Goal: Complete application form

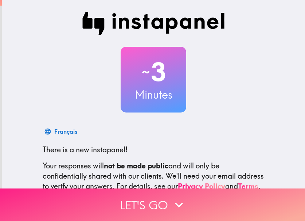
click at [144, 205] on button "Let's go" at bounding box center [152, 204] width 305 height 32
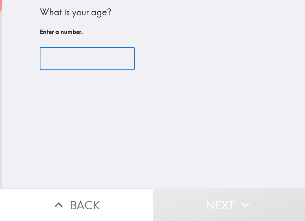
click at [75, 57] on input "number" at bounding box center [87, 58] width 95 height 23
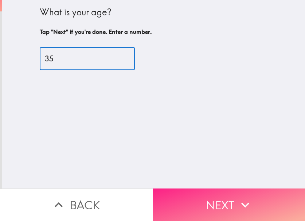
type input "35"
click at [192, 188] on button "Next" at bounding box center [229, 204] width 153 height 32
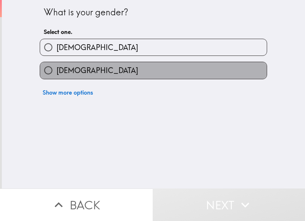
click at [85, 68] on label "[DEMOGRAPHIC_DATA]" at bounding box center [153, 70] width 227 height 16
click at [56, 68] on input "[DEMOGRAPHIC_DATA]" at bounding box center [48, 70] width 16 height 16
radio input "true"
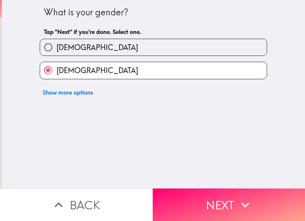
click at [204, 182] on div "What is your gender? Tap "Next" if you're done. Select one. [DEMOGRAPHIC_DATA] …" at bounding box center [152, 110] width 305 height 221
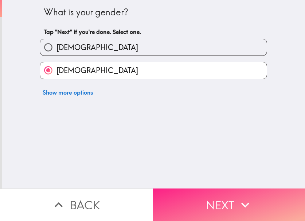
click at [231, 198] on button "Next" at bounding box center [229, 204] width 153 height 32
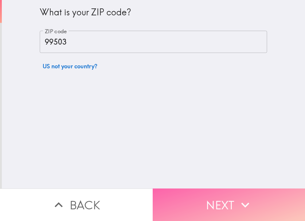
click at [203, 194] on button "Next" at bounding box center [229, 204] width 153 height 32
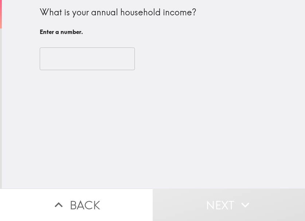
click at [85, 64] on input "number" at bounding box center [87, 58] width 95 height 23
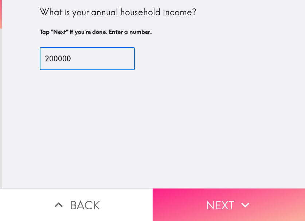
type input "200000"
click at [218, 194] on button "Next" at bounding box center [229, 204] width 153 height 32
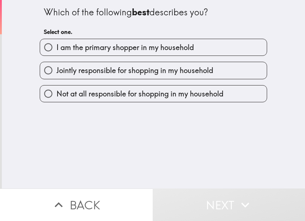
click at [129, 46] on span "I am the primary shopper in my household" at bounding box center [124, 47] width 137 height 10
click at [56, 46] on input "I am the primary shopper in my household" at bounding box center [48, 47] width 16 height 16
radio input "true"
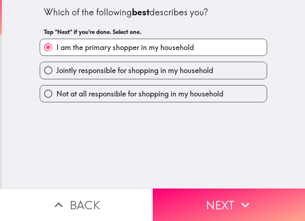
click at [208, 179] on div "Which of the following best describes you? Tap "Next" if you're done. Select on…" at bounding box center [153, 94] width 303 height 188
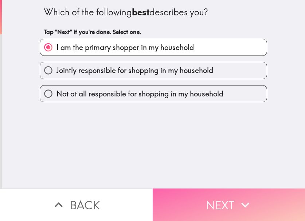
click at [217, 188] on button "Next" at bounding box center [229, 204] width 153 height 32
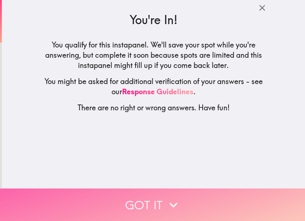
drag, startPoint x: 272, startPoint y: 199, endPoint x: 272, endPoint y: 203, distance: 3.7
click at [272, 199] on button "Got it" at bounding box center [152, 204] width 305 height 32
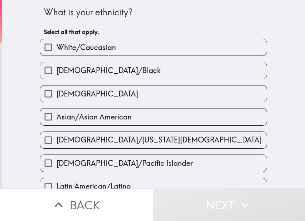
click at [129, 55] on label "White/Caucasian" at bounding box center [153, 47] width 227 height 16
click at [56, 55] on input "White/Caucasian" at bounding box center [48, 47] width 16 height 16
checkbox input "true"
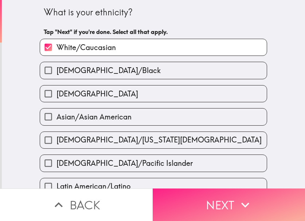
click at [243, 196] on icon "button" at bounding box center [245, 204] width 16 height 16
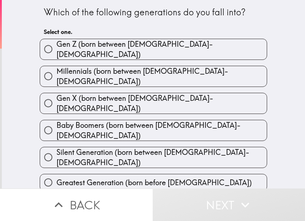
click at [153, 71] on span "Millennials (born between [DEMOGRAPHIC_DATA]-[DEMOGRAPHIC_DATA])" at bounding box center [161, 76] width 210 height 20
click at [56, 71] on input "Millennials (born between [DEMOGRAPHIC_DATA]-[DEMOGRAPHIC_DATA])" at bounding box center [48, 76] width 16 height 16
radio input "true"
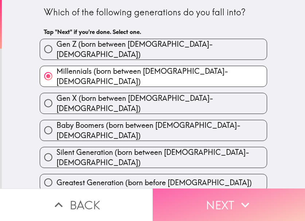
click at [214, 198] on button "Next" at bounding box center [229, 204] width 153 height 32
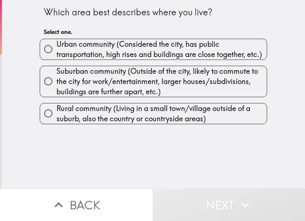
drag, startPoint x: 109, startPoint y: 50, endPoint x: 108, endPoint y: 58, distance: 8.1
click at [109, 50] on span "Urban community (Considered the city, has public transportation, high rises and…" at bounding box center [161, 49] width 210 height 20
click at [56, 50] on input "Urban community (Considered the city, has public transportation, high rises and…" at bounding box center [48, 49] width 16 height 16
radio input "true"
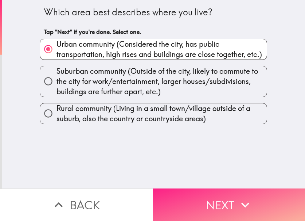
click at [222, 195] on button "Next" at bounding box center [229, 204] width 153 height 32
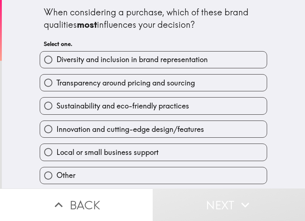
drag, startPoint x: 140, startPoint y: 58, endPoint x: 142, endPoint y: 66, distance: 8.4
click at [140, 59] on span "Diversity and inclusion in brand representation" at bounding box center [131, 59] width 151 height 10
click at [56, 59] on input "Diversity and inclusion in brand representation" at bounding box center [48, 59] width 16 height 16
radio input "true"
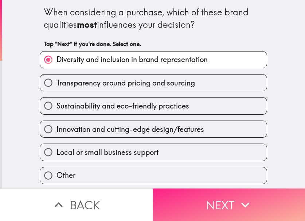
click at [223, 197] on button "Next" at bounding box center [229, 204] width 153 height 32
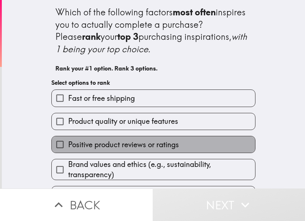
click at [102, 143] on span "Positive product reviews or ratings" at bounding box center [123, 144] width 111 height 10
click at [68, 143] on input "Positive product reviews or ratings" at bounding box center [60, 144] width 16 height 16
click at [113, 103] on span "Fast or free shipping" at bounding box center [101, 98] width 67 height 10
click at [68, 106] on input "Fast or free shipping" at bounding box center [60, 98] width 16 height 16
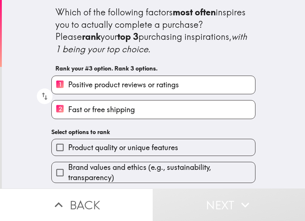
drag, startPoint x: 94, startPoint y: 134, endPoint x: 97, endPoint y: 139, distance: 5.7
click at [95, 135] on div "Product quality or unique features" at bounding box center [151, 144] width 210 height 23
click at [98, 140] on label "Product quality or unique features" at bounding box center [153, 147] width 203 height 16
click at [68, 140] on input "Product quality or unique features" at bounding box center [60, 147] width 16 height 16
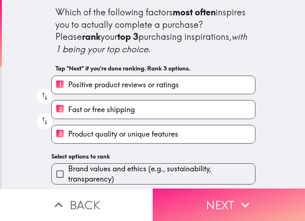
click at [201, 192] on button "Next" at bounding box center [229, 204] width 153 height 32
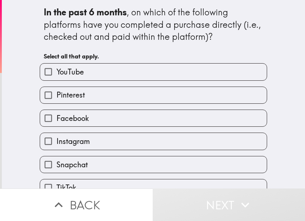
click at [115, 123] on label "Facebook" at bounding box center [153, 118] width 227 height 16
click at [56, 123] on input "Facebook" at bounding box center [48, 118] width 16 height 16
checkbox input "true"
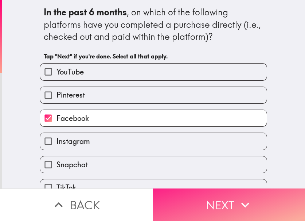
click at [190, 197] on button "Next" at bounding box center [229, 204] width 153 height 32
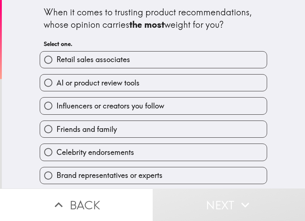
click at [97, 134] on span "Friends and family" at bounding box center [86, 129] width 61 height 10
click at [56, 134] on input "Friends and family" at bounding box center [48, 129] width 16 height 16
radio input "true"
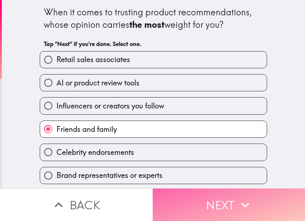
click at [190, 198] on button "Next" at bounding box center [229, 204] width 153 height 32
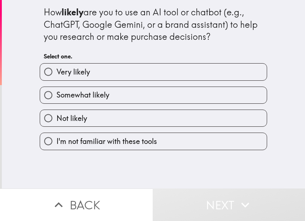
click at [130, 77] on label "Very likely" at bounding box center [153, 71] width 227 height 16
click at [56, 77] on input "Very likely" at bounding box center [48, 71] width 16 height 16
radio input "true"
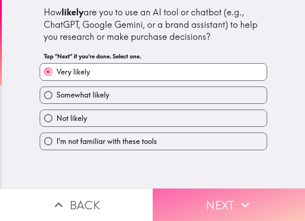
click at [205, 189] on button "Next" at bounding box center [229, 204] width 153 height 32
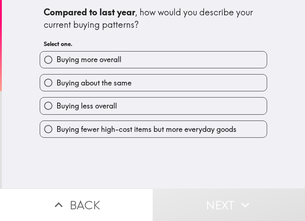
click at [106, 85] on span "Buying about the same" at bounding box center [93, 83] width 75 height 10
click at [56, 85] on input "Buying about the same" at bounding box center [48, 82] width 16 height 16
radio input "true"
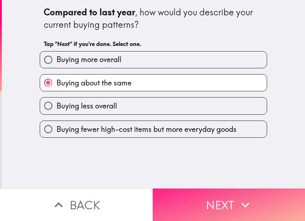
click at [213, 196] on button "Next" at bounding box center [229, 204] width 153 height 32
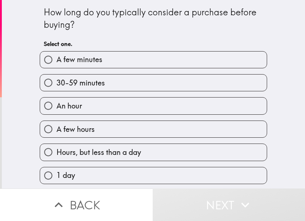
click at [94, 57] on span "A few minutes" at bounding box center [79, 59] width 46 height 10
click at [56, 57] on input "A few minutes" at bounding box center [48, 59] width 16 height 16
radio input "true"
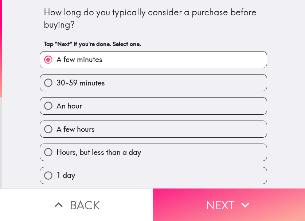
click at [211, 190] on button "Next" at bounding box center [229, 204] width 153 height 32
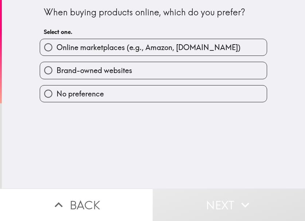
drag, startPoint x: 57, startPoint y: 83, endPoint x: 144, endPoint y: 74, distance: 86.8
click at [125, 46] on span "Online marketplaces (e.g., Amazon, [DOMAIN_NAME])" at bounding box center [148, 47] width 184 height 10
click at [56, 46] on input "Online marketplaces (e.g., Amazon, [DOMAIN_NAME])" at bounding box center [48, 47] width 16 height 16
radio input "true"
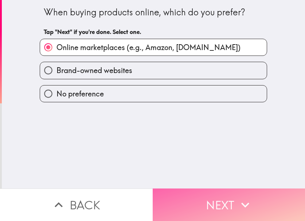
click at [221, 200] on button "Next" at bounding box center [229, 204] width 153 height 32
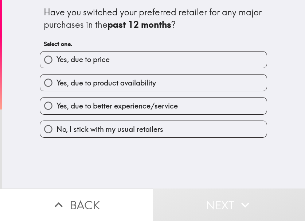
click at [141, 130] on span "No, I stick with my usual retailers" at bounding box center [109, 129] width 107 height 10
click at [56, 130] on input "No, I stick with my usual retailers" at bounding box center [48, 129] width 16 height 16
radio input "true"
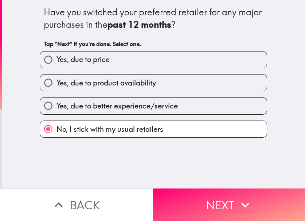
click at [199, 181] on div "Have you switched your preferred retailer for any major purchases in the past 1…" at bounding box center [153, 94] width 303 height 188
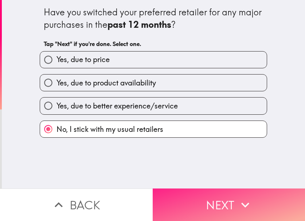
click at [208, 200] on button "Next" at bounding box center [229, 204] width 153 height 32
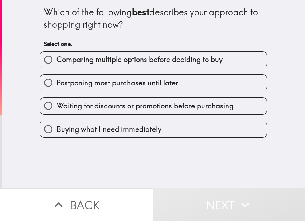
click at [123, 132] on span "Buying what I need immediately" at bounding box center [108, 129] width 105 height 10
click at [56, 132] on input "Buying what I need immediately" at bounding box center [48, 129] width 16 height 16
radio input "true"
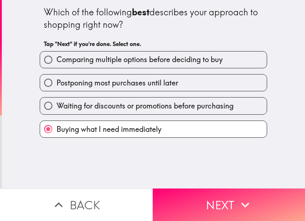
click at [214, 180] on div "Which of the following best describes your approach to shopping right now? Tap …" at bounding box center [153, 94] width 303 height 188
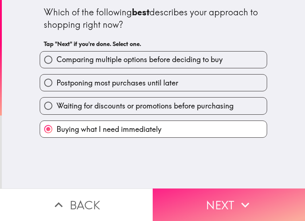
click at [203, 200] on button "Next" at bounding box center [229, 204] width 153 height 32
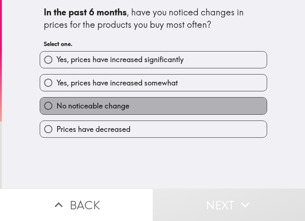
click at [126, 108] on label "No noticeable change" at bounding box center [153, 105] width 227 height 16
click at [56, 108] on input "No noticeable change" at bounding box center [48, 105] width 16 height 16
radio input "true"
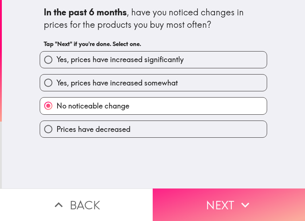
click at [208, 198] on button "Next" at bounding box center [229, 204] width 153 height 32
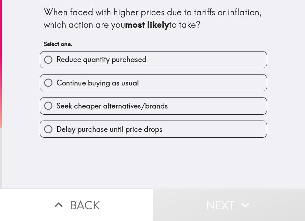
click at [103, 86] on span "Continue buying as usual" at bounding box center [97, 83] width 82 height 10
click at [56, 86] on input "Continue buying as usual" at bounding box center [48, 82] width 16 height 16
radio input "true"
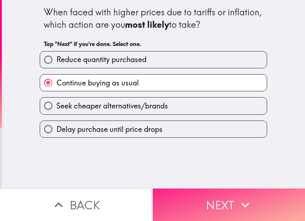
click at [201, 196] on button "Next" at bounding box center [229, 204] width 153 height 32
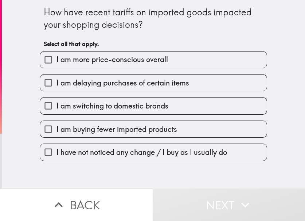
click at [161, 153] on span "I have not noticed any change / I buy as I usually do" at bounding box center [141, 152] width 171 height 10
click at [56, 153] on input "I have not noticed any change / I buy as I usually do" at bounding box center [48, 152] width 16 height 16
checkbox input "true"
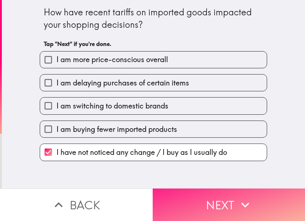
click at [204, 200] on button "Next" at bounding box center [229, 204] width 153 height 32
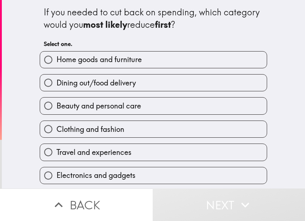
click at [106, 174] on span "Electronics and gadgets" at bounding box center [95, 175] width 79 height 10
click at [56, 174] on input "Electronics and gadgets" at bounding box center [48, 175] width 16 height 16
radio input "true"
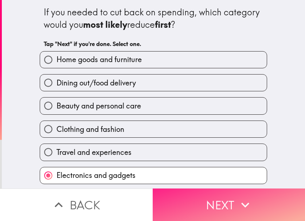
scroll to position [1, 0]
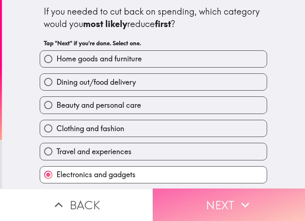
click at [180, 200] on button "Next" at bounding box center [229, 204] width 153 height 32
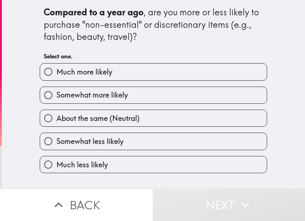
click at [138, 63] on label "Much more likely" at bounding box center [153, 71] width 227 height 16
click at [56, 63] on input "Much more likely" at bounding box center [48, 71] width 16 height 16
radio input "true"
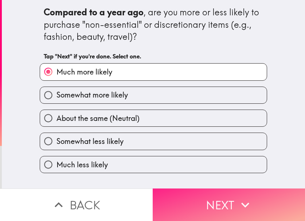
click at [203, 188] on button "Next" at bounding box center [229, 204] width 153 height 32
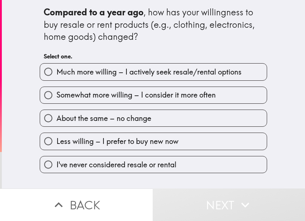
click at [151, 68] on span "Much more willing – I actively seek resale/rental options" at bounding box center [148, 72] width 185 height 10
click at [56, 68] on input "Much more willing – I actively seek resale/rental options" at bounding box center [48, 71] width 16 height 16
radio input "true"
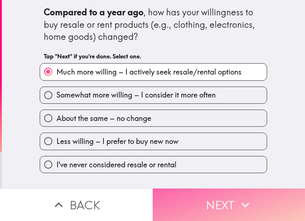
click at [215, 201] on button "Next" at bounding box center [229, 204] width 153 height 32
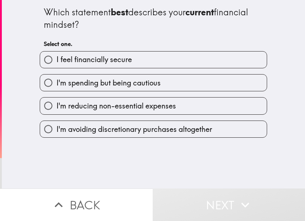
click at [128, 61] on label "I feel financially secure" at bounding box center [153, 59] width 227 height 16
click at [56, 61] on input "I feel financially secure" at bounding box center [48, 59] width 16 height 16
radio input "true"
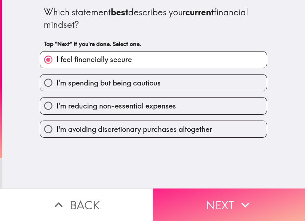
drag, startPoint x: 202, startPoint y: 192, endPoint x: 192, endPoint y: 206, distance: 17.8
click at [202, 191] on button "Next" at bounding box center [229, 204] width 153 height 32
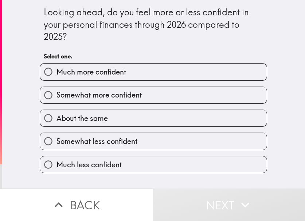
click at [105, 72] on span "Much more confident" at bounding box center [91, 72] width 70 height 10
click at [56, 72] on input "Much more confident" at bounding box center [48, 71] width 16 height 16
radio input "true"
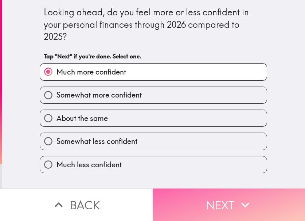
click at [229, 195] on button "Next" at bounding box center [229, 204] width 153 height 32
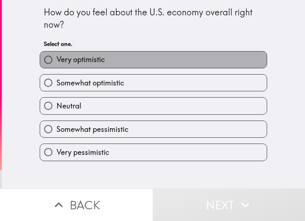
click at [112, 60] on label "Very optimistic" at bounding box center [153, 59] width 227 height 16
click at [56, 60] on input "Very optimistic" at bounding box center [48, 59] width 16 height 16
radio input "true"
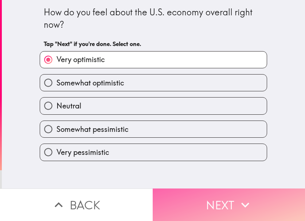
click at [223, 193] on button "Next" at bounding box center [229, 204] width 153 height 32
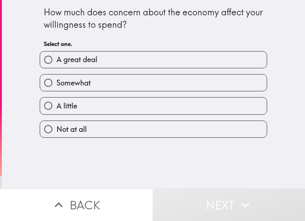
click at [106, 127] on label "Not at all" at bounding box center [153, 129] width 227 height 16
click at [56, 127] on input "Not at all" at bounding box center [48, 129] width 16 height 16
radio input "true"
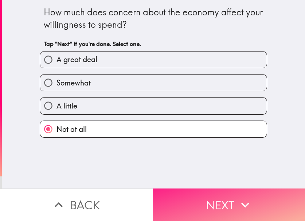
click at [194, 189] on button "Next" at bounding box center [229, 204] width 153 height 32
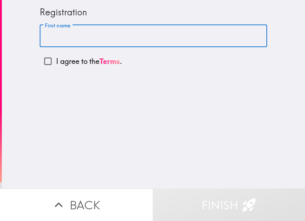
click at [88, 38] on input "First name" at bounding box center [153, 36] width 227 height 23
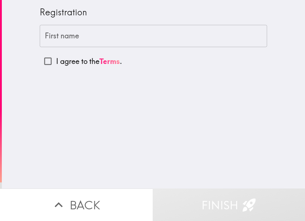
click at [81, 63] on p "I agree to the Terms ." at bounding box center [89, 61] width 66 height 10
click at [56, 63] on input "I agree to the Terms ." at bounding box center [48, 61] width 16 height 16
click at [81, 63] on p "I agree to the Terms ." at bounding box center [89, 61] width 66 height 10
click at [56, 63] on input "I agree to the Terms ." at bounding box center [48, 61] width 16 height 16
checkbox input "false"
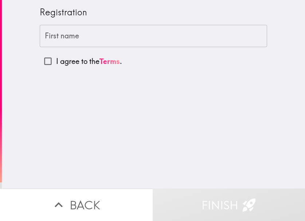
drag, startPoint x: 0, startPoint y: 38, endPoint x: 125, endPoint y: 47, distance: 125.3
click at [125, 47] on div "First name First name I agree to the Terms ." at bounding box center [153, 47] width 227 height 45
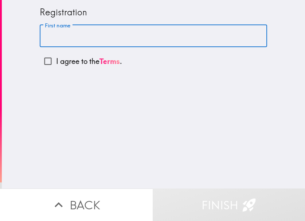
click at [110, 38] on input "First name" at bounding box center [153, 36] width 227 height 23
type input "L"
drag, startPoint x: 77, startPoint y: 35, endPoint x: 30, endPoint y: 35, distance: 47.0
click at [30, 35] on div "Registration First name L First name I agree to the Terms ." at bounding box center [153, 94] width 303 height 188
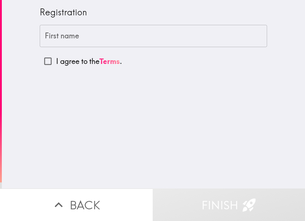
click at [60, 38] on div "First name First name" at bounding box center [153, 36] width 227 height 23
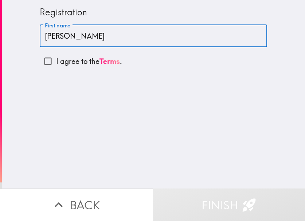
type input "[PERSON_NAME]"
click at [206, 211] on button "Finish" at bounding box center [229, 204] width 153 height 32
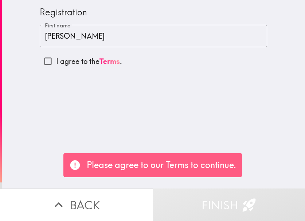
click at [44, 56] on input "I agree to the Terms ." at bounding box center [48, 61] width 16 height 16
checkbox input "true"
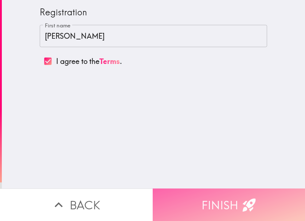
click at [230, 199] on button "Finish" at bounding box center [229, 204] width 153 height 32
